Goal: Find specific page/section: Find specific page/section

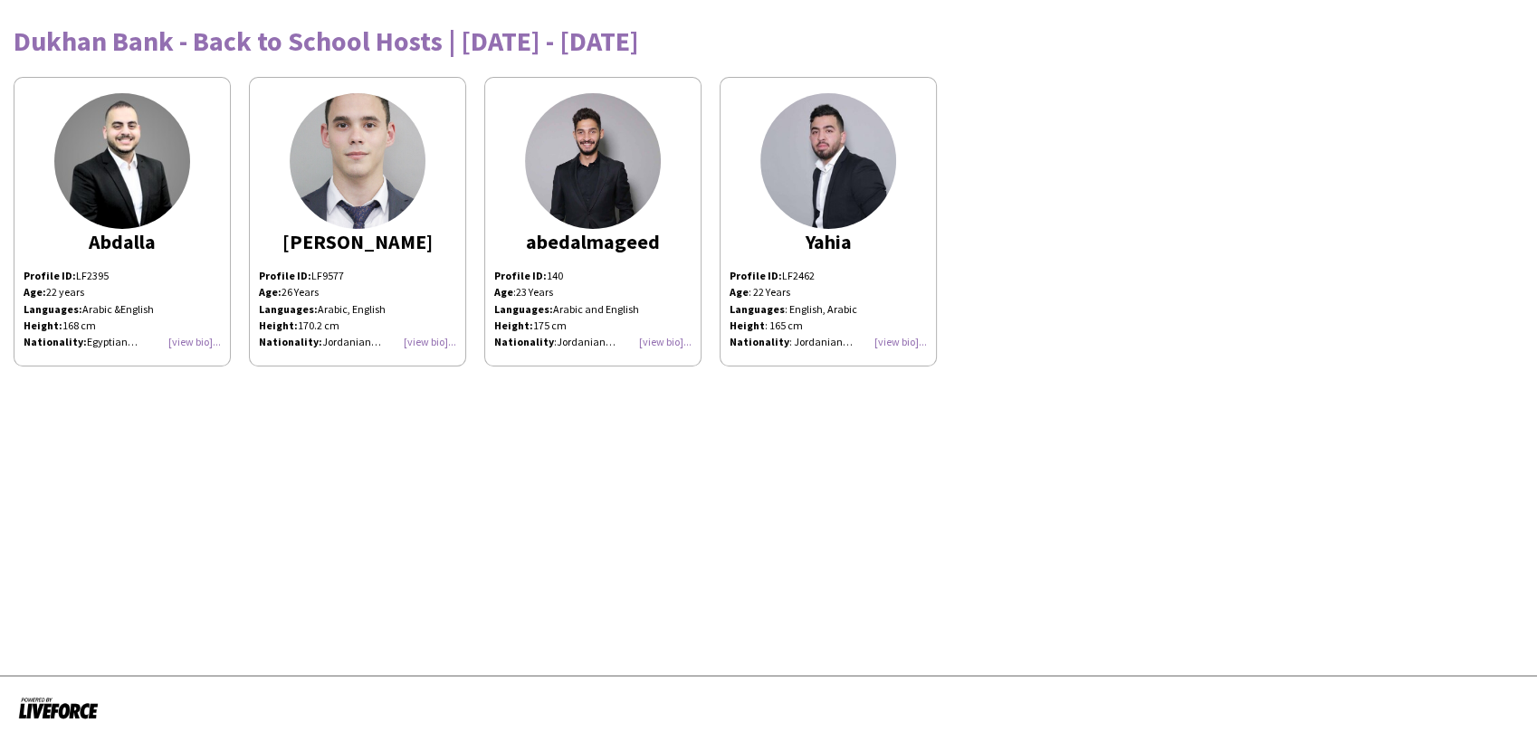
click at [919, 426] on app-share-pages "Dukhan Bank - Back to School Hosts | 28 August - 4 September 2025 Abdalla Profi…" at bounding box center [768, 371] width 1537 height 742
drag, startPoint x: 805, startPoint y: 36, endPoint x: 18, endPoint y: 47, distance: 786.7
click at [18, 47] on div "Dukhan Bank - Back to School Hosts | 28 August - 4 September 2025" at bounding box center [769, 40] width 1510 height 27
click at [906, 661] on app-share-pages "Dukhan Bank - Back to School Hosts | 28 August - 4 September 2025 Abdalla Profi…" at bounding box center [768, 371] width 1537 height 742
